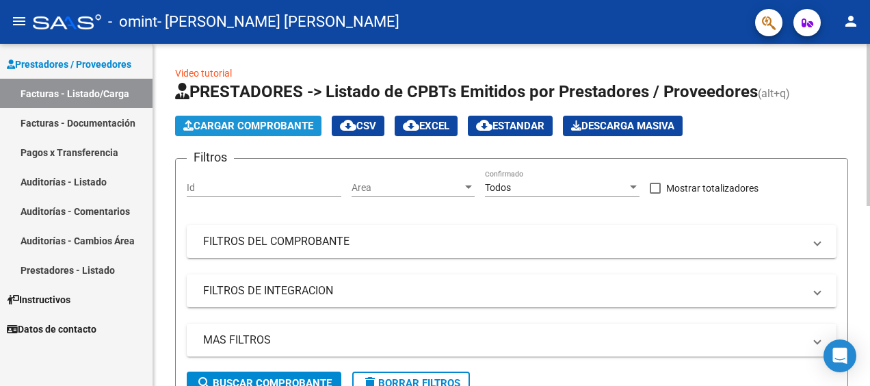
click at [265, 124] on span "Cargar Comprobante" at bounding box center [248, 126] width 130 height 12
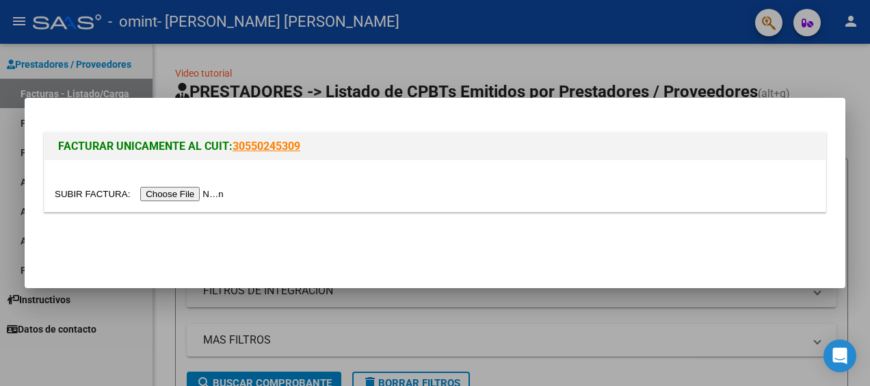
click at [178, 196] on input "file" at bounding box center [141, 194] width 173 height 14
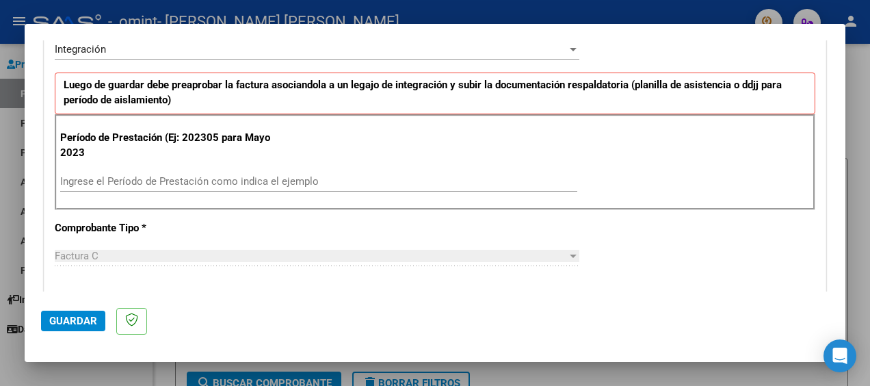
scroll to position [271, 0]
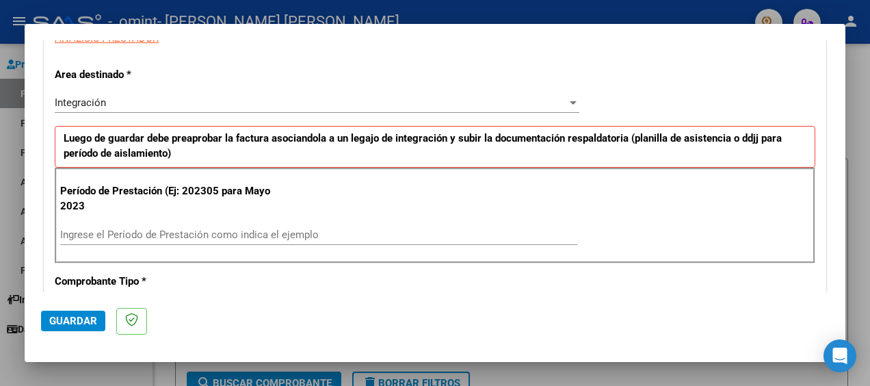
click at [134, 233] on input "Ingrese el Período de Prestación como indica el ejemplo" at bounding box center [318, 234] width 517 height 12
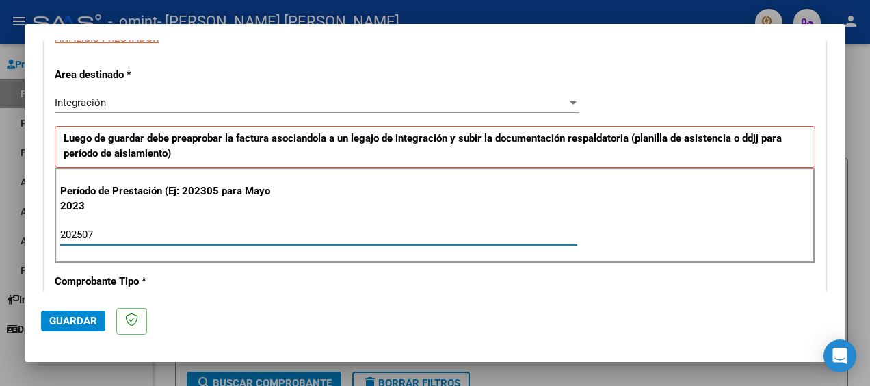
type input "202507"
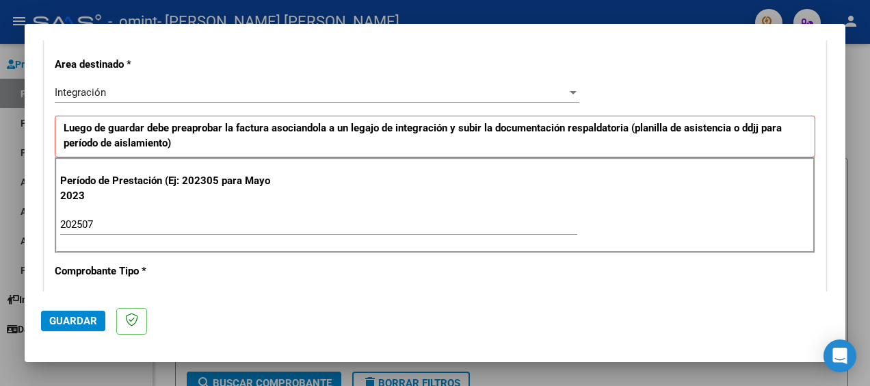
scroll to position [243, 0]
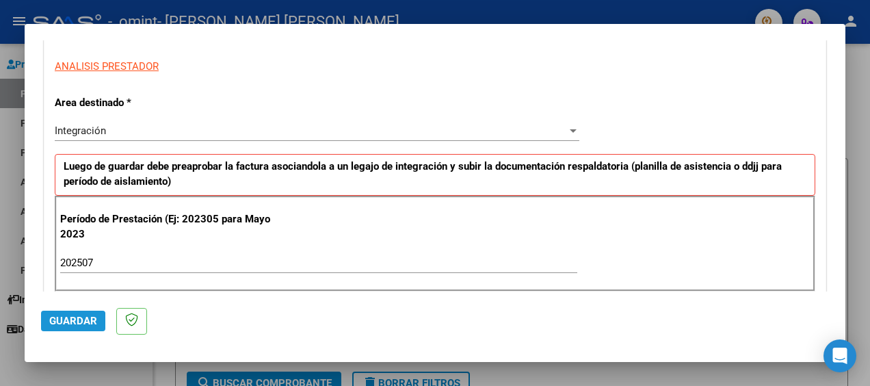
click at [59, 322] on span "Guardar" at bounding box center [73, 320] width 48 height 12
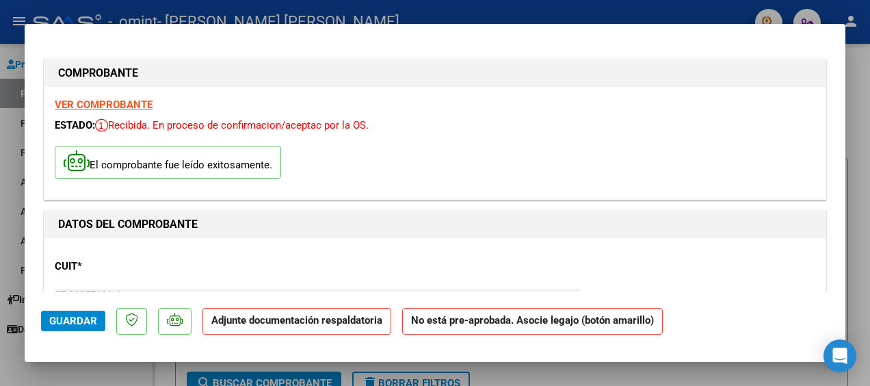
click at [864, 107] on div at bounding box center [435, 193] width 870 height 386
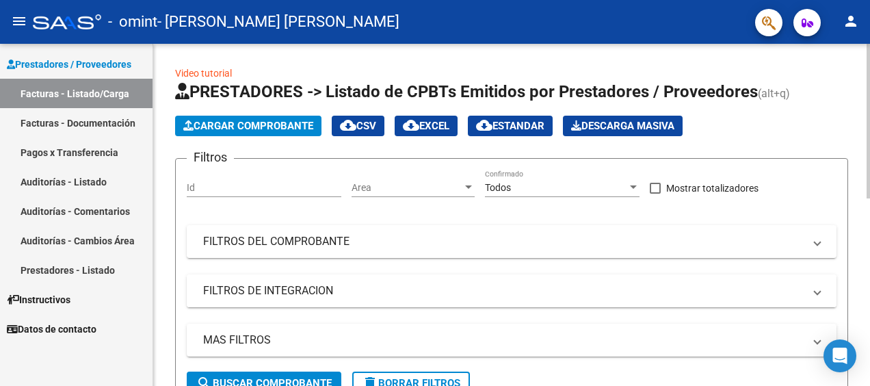
click at [262, 297] on mat-panel-title "FILTROS DE INTEGRACION" at bounding box center [503, 290] width 600 height 15
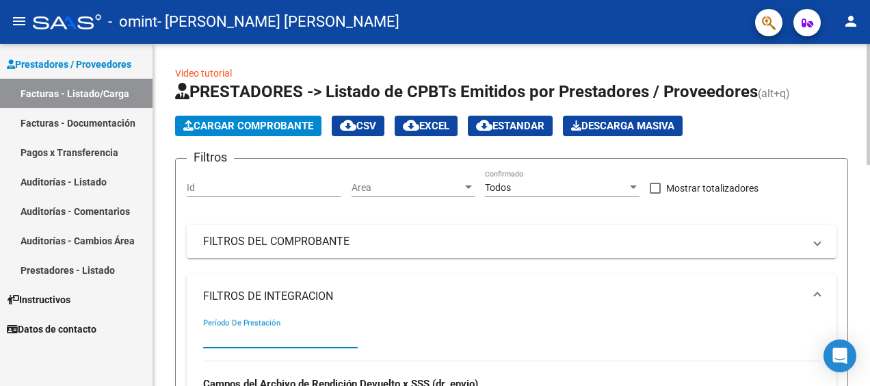
click at [254, 340] on input "Período De Prestación" at bounding box center [280, 337] width 155 height 12
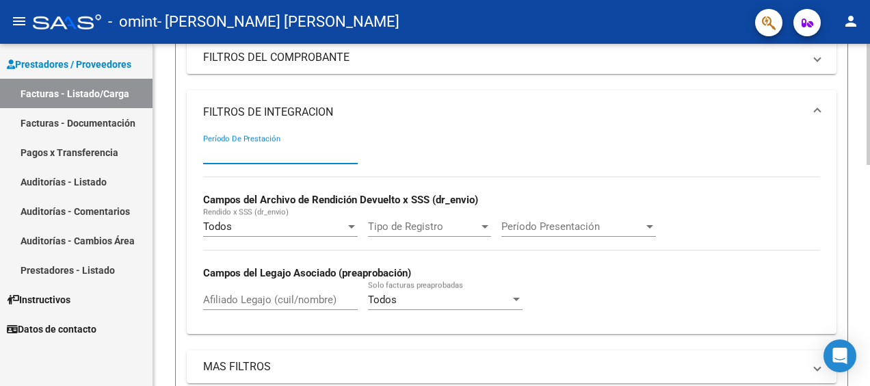
scroll to position [193, 0]
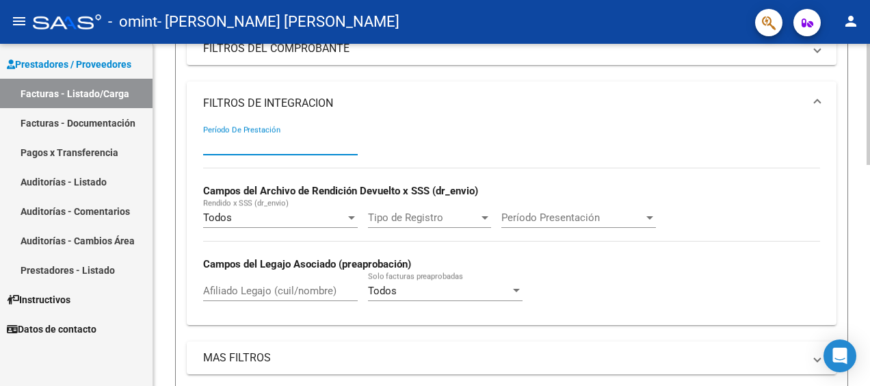
click at [860, 213] on div "Video tutorial PRESTADORES -> Listado de CPBTs Emitidos por Prestadores / Prove…" at bounding box center [513, 329] width 720 height 956
type input "2025"
click at [369, 53] on mat-panel-title "FILTROS DEL COMPROBANTE" at bounding box center [503, 48] width 600 height 15
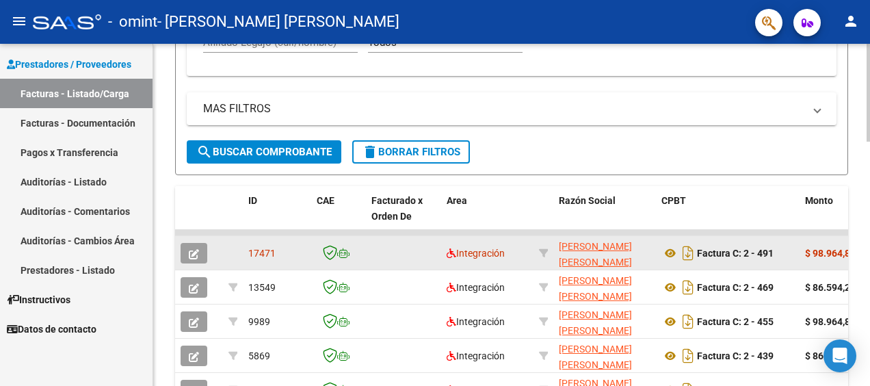
scroll to position [685, 0]
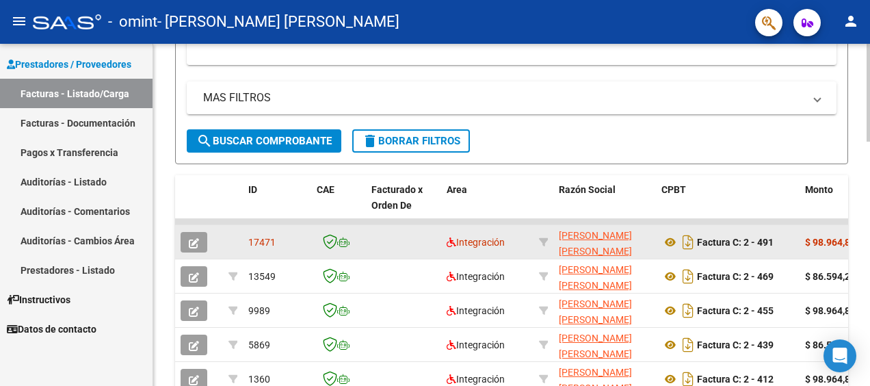
click at [194, 241] on icon "button" at bounding box center [194, 243] width 10 height 10
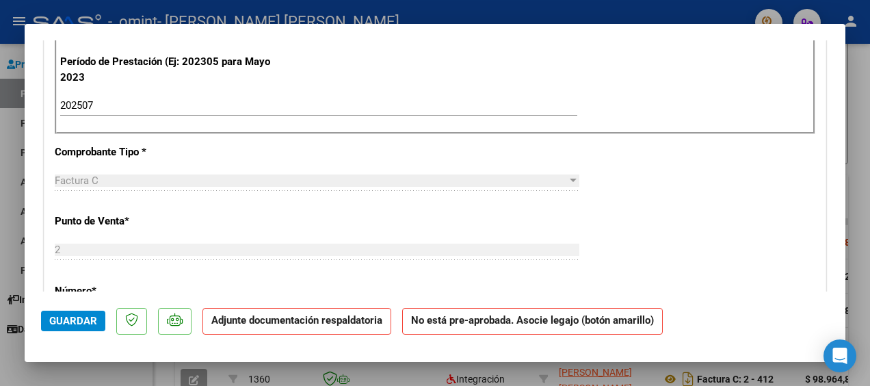
scroll to position [364, 0]
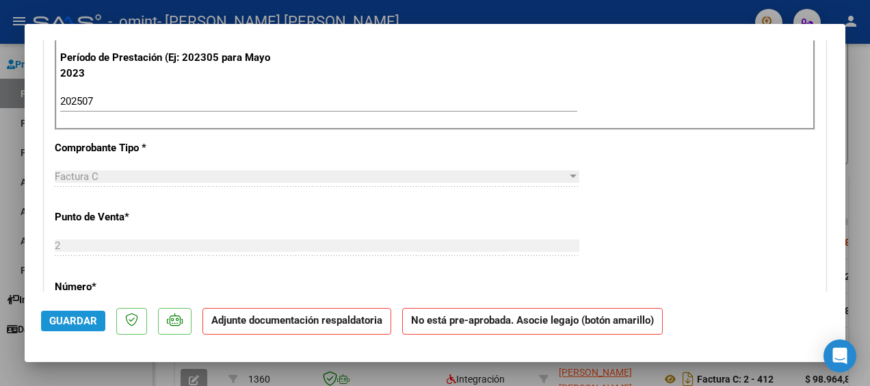
click at [85, 323] on span "Guardar" at bounding box center [73, 320] width 48 height 12
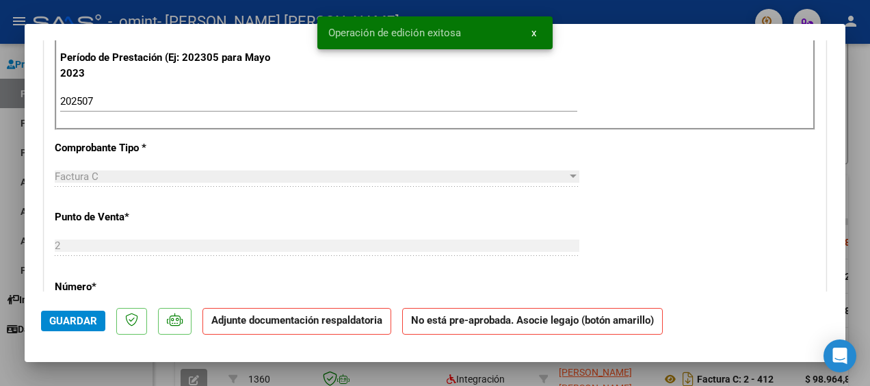
drag, startPoint x: 426, startPoint y: 358, endPoint x: 451, endPoint y: 354, distance: 24.8
click at [426, 358] on mat-dialog-container "COMPROBANTE VER COMPROBANTE ESTADO: Recibida. En proceso de confirmacion/acepta…" at bounding box center [435, 192] width 820 height 337
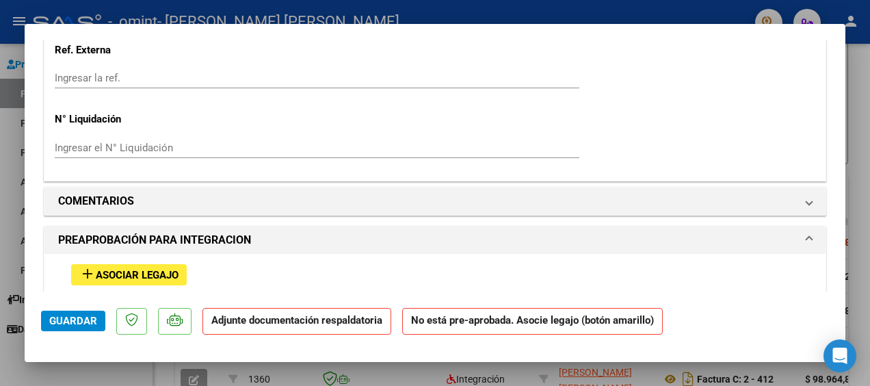
scroll to position [1127, 0]
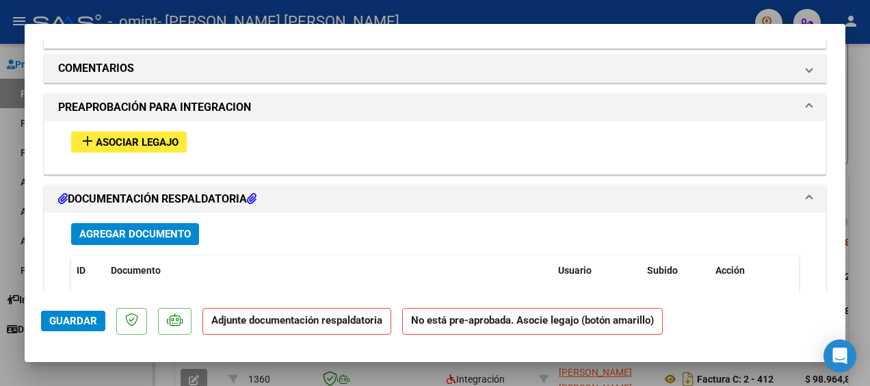
click at [162, 140] on span "Asociar Legajo" at bounding box center [137, 142] width 83 height 12
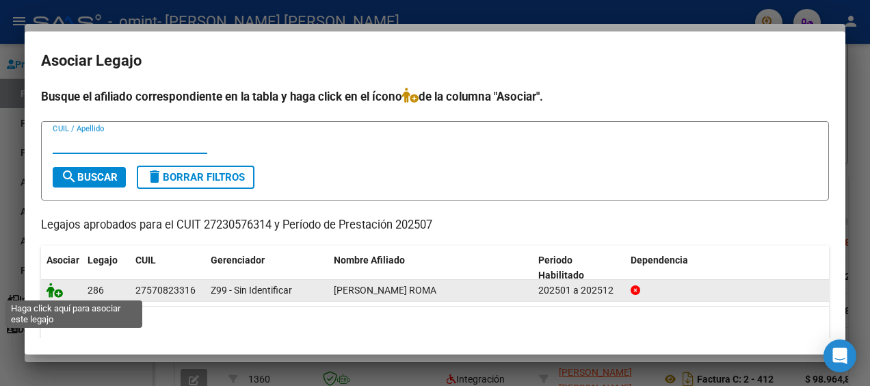
click at [59, 291] on icon at bounding box center [54, 289] width 16 height 15
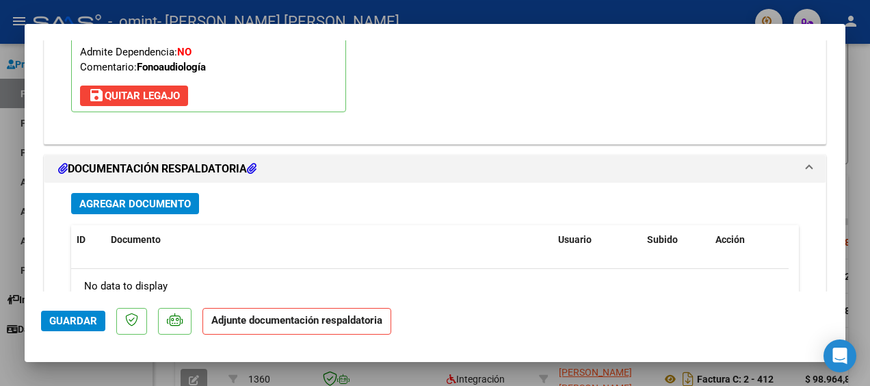
scroll to position [1404, 0]
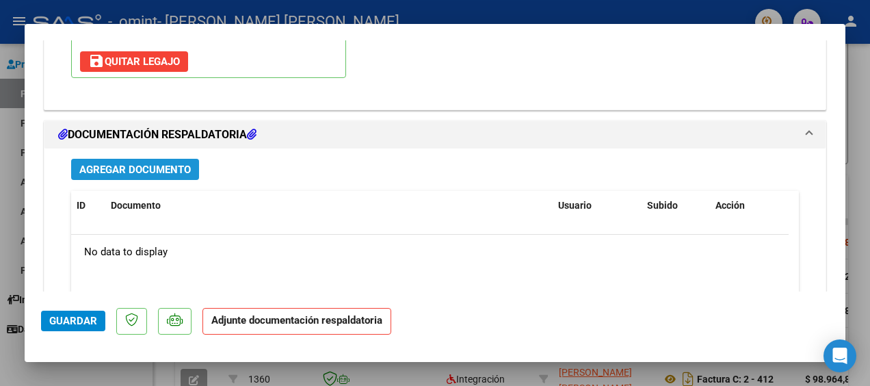
click at [159, 170] on span "Agregar Documento" at bounding box center [134, 169] width 111 height 12
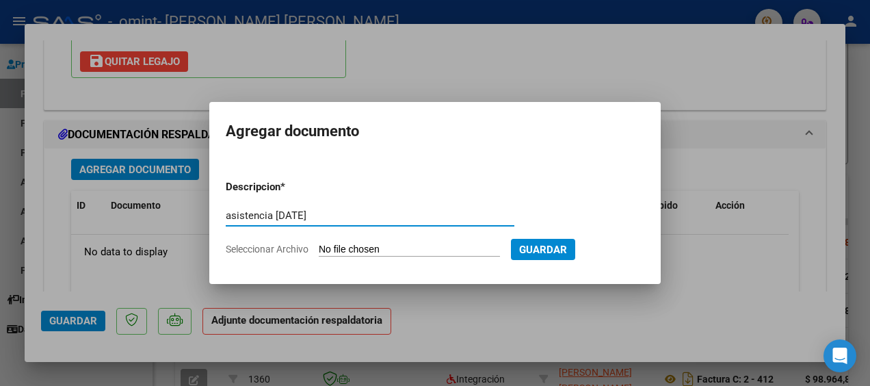
type input "asistencia [DATE]"
click at [254, 247] on span "Seleccionar Archivo" at bounding box center [267, 248] width 83 height 11
click at [319, 247] on input "Seleccionar Archivo" at bounding box center [409, 249] width 181 height 13
type input "C:\fakepath\ASIST ROMA [PERSON_NAME][DATE].pdf"
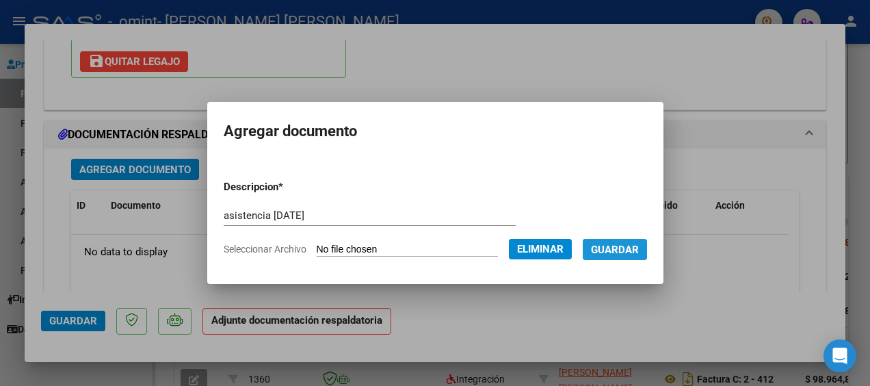
click at [613, 248] on span "Guardar" at bounding box center [615, 249] width 48 height 12
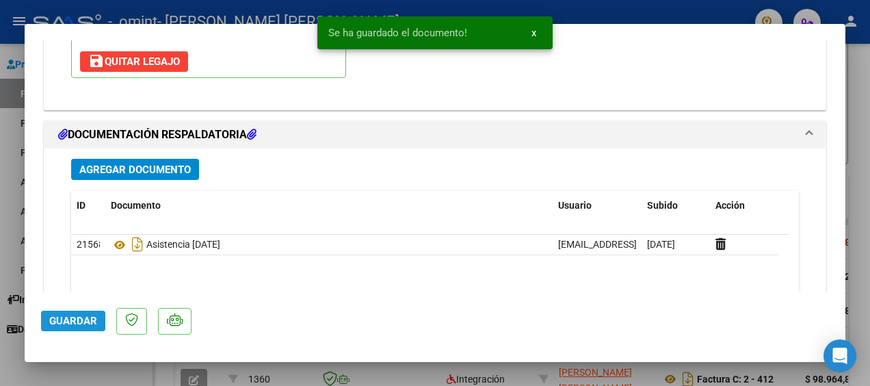
click at [79, 320] on span "Guardar" at bounding box center [73, 320] width 48 height 12
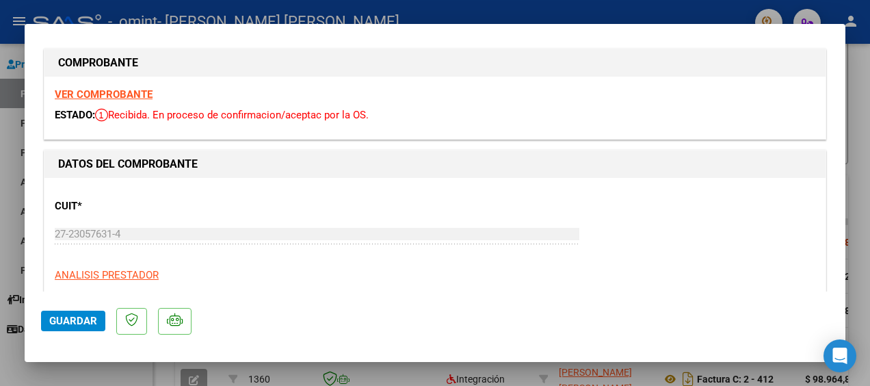
scroll to position [6, 0]
